Goal: Check status

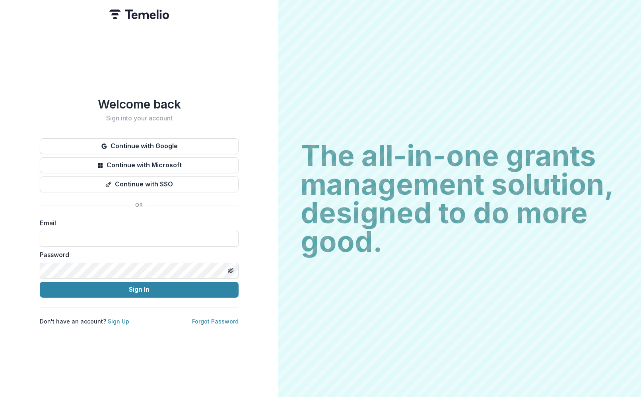
type input "**********"
click at [139, 286] on button "Sign In" at bounding box center [139, 290] width 199 height 16
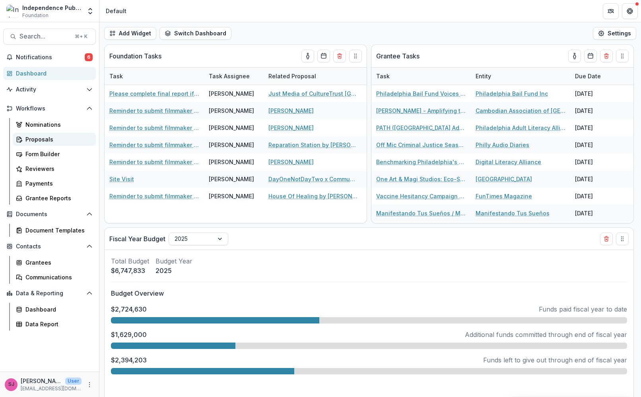
click at [45, 142] on div "Proposals" at bounding box center [57, 139] width 64 height 8
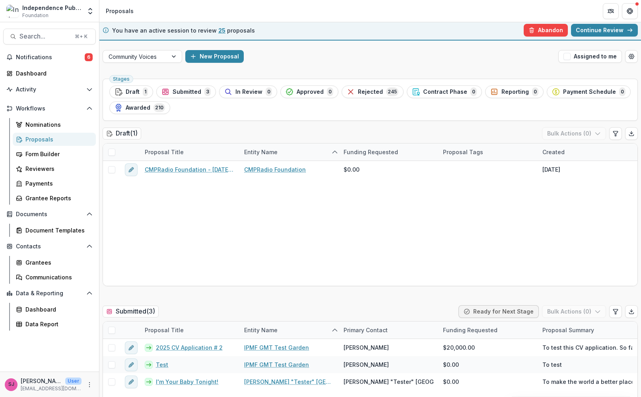
scroll to position [3, 0]
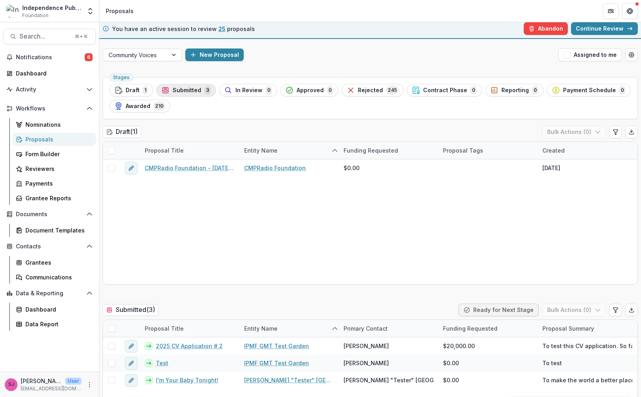
click at [184, 91] on span "Submitted" at bounding box center [187, 90] width 29 height 7
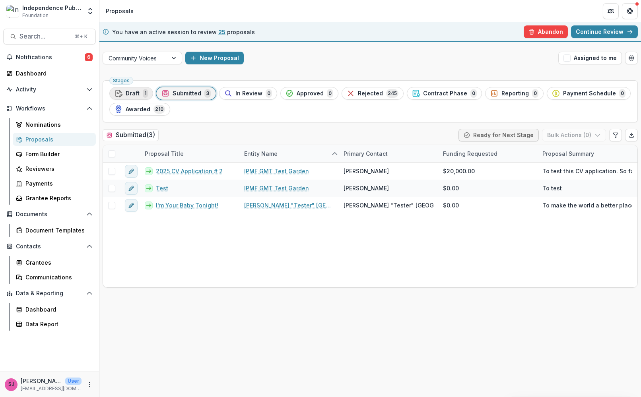
click at [120, 89] on icon "button" at bounding box center [119, 93] width 8 height 8
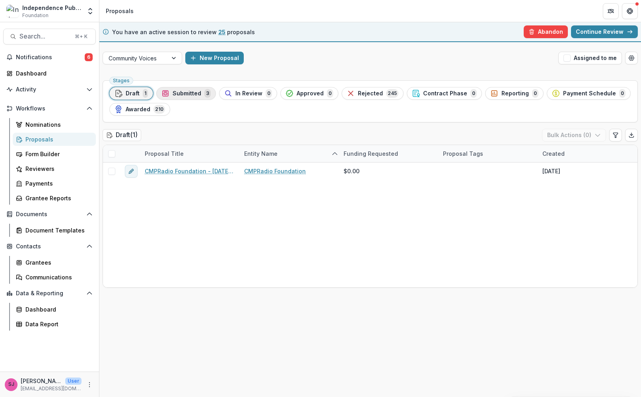
click at [169, 95] on div "Submitted 3" at bounding box center [185, 93] width 49 height 9
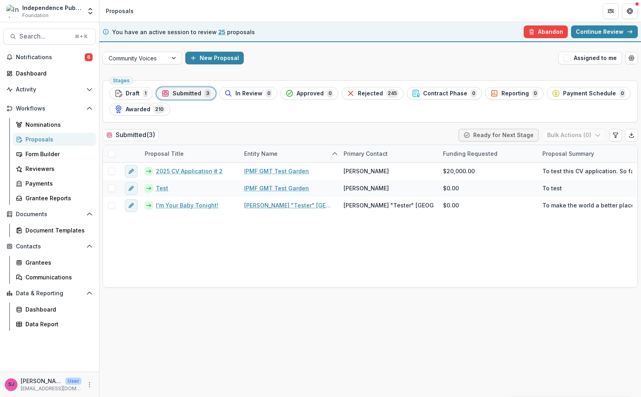
click at [136, 91] on span "Draft" at bounding box center [133, 93] width 14 height 7
